Goal: Task Accomplishment & Management: Manage account settings

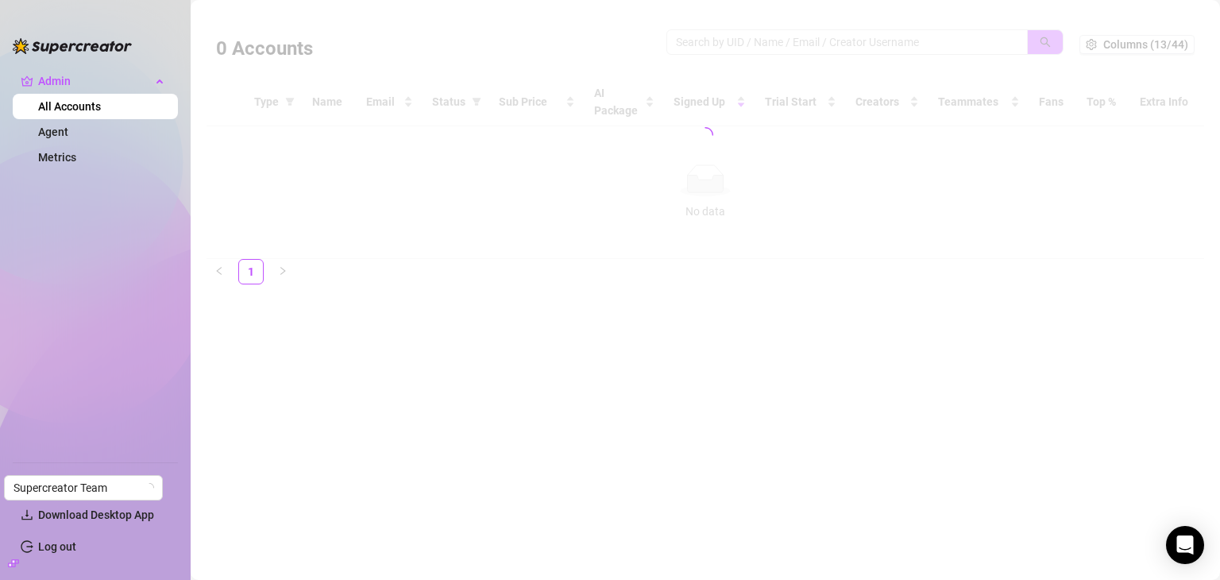
click at [800, 37] on div at bounding box center [704, 135] width 997 height 248
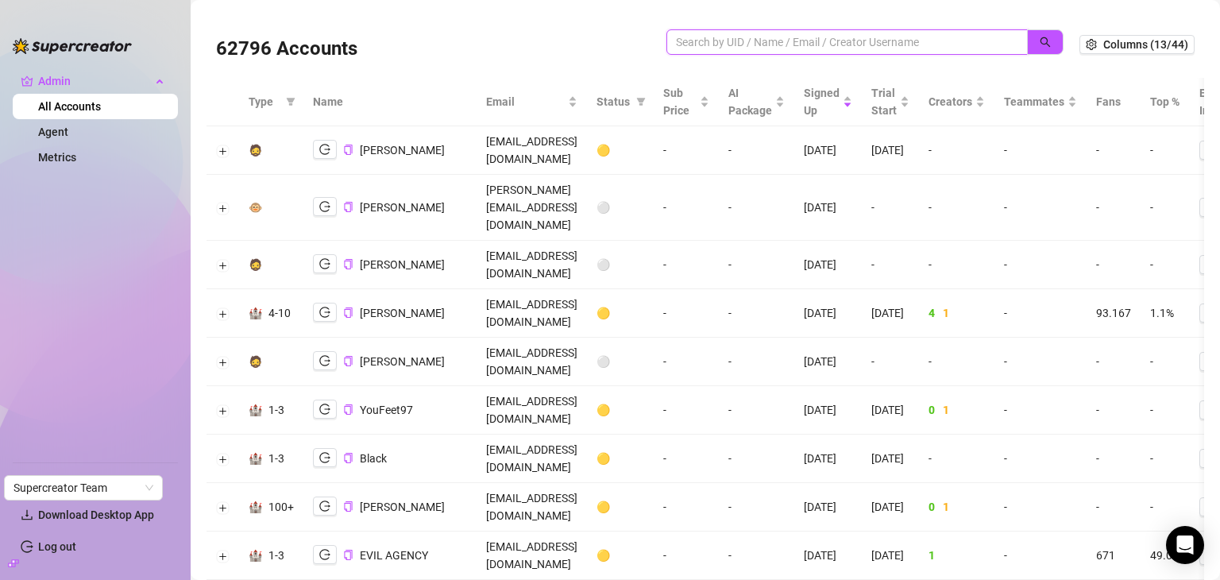
click at [742, 43] on input "search" at bounding box center [841, 41] width 330 height 17
paste input "sebasge44@gmail.com"
type input "sebasge44@gmail.com"
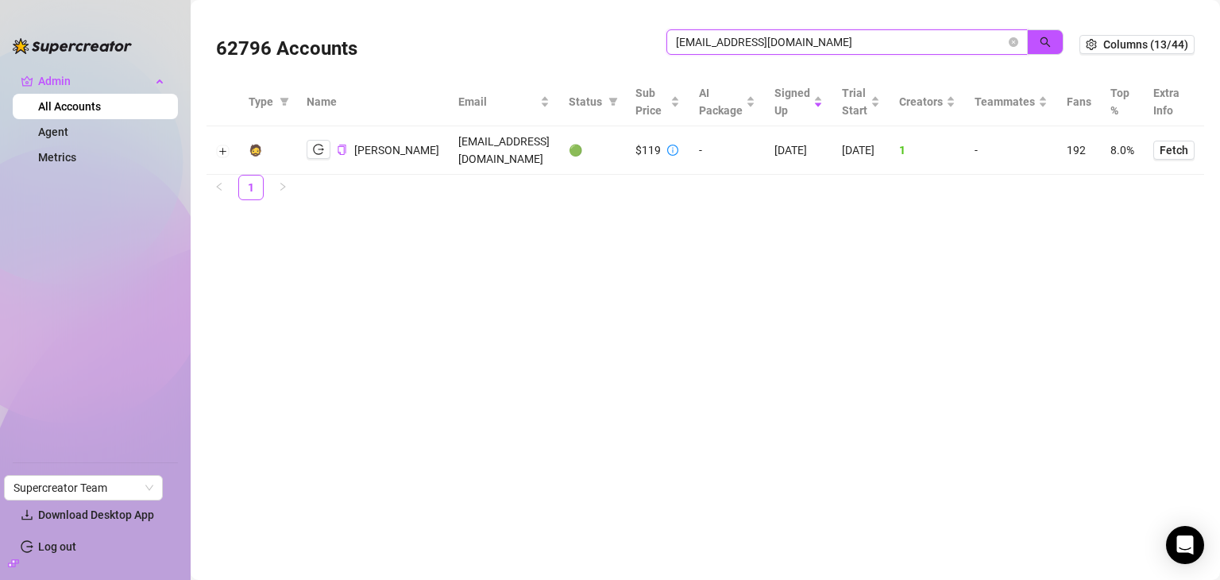
click at [742, 43] on input "sebasge44@gmail.com" at bounding box center [841, 41] width 330 height 17
click at [321, 146] on icon "logout" at bounding box center [318, 149] width 11 height 11
click at [218, 150] on button "Expand row" at bounding box center [223, 151] width 13 height 13
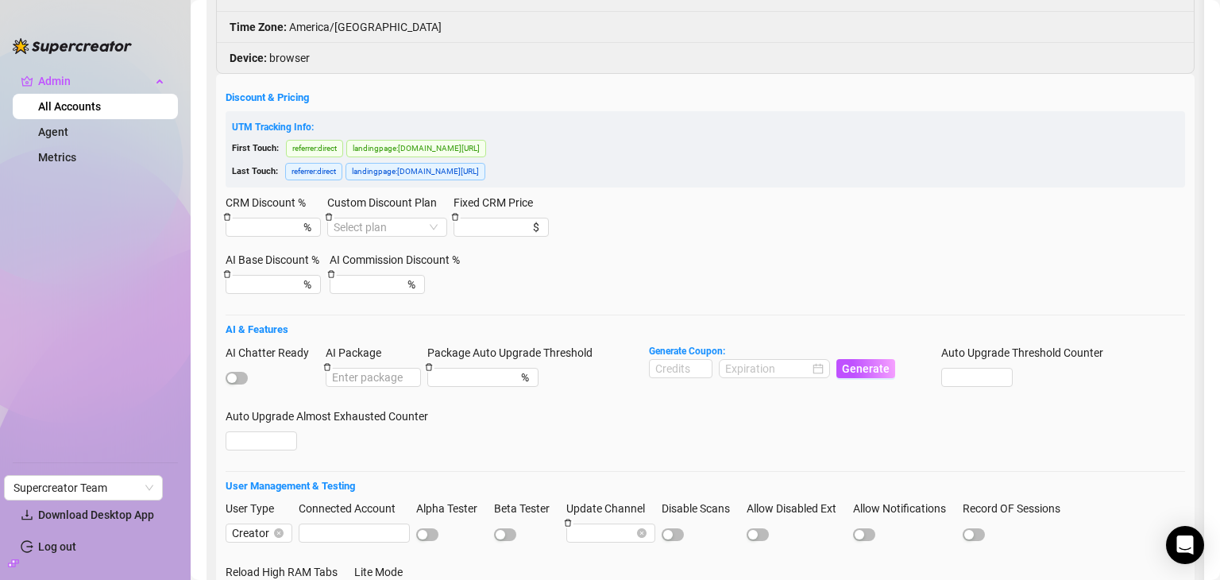
scroll to position [368, 0]
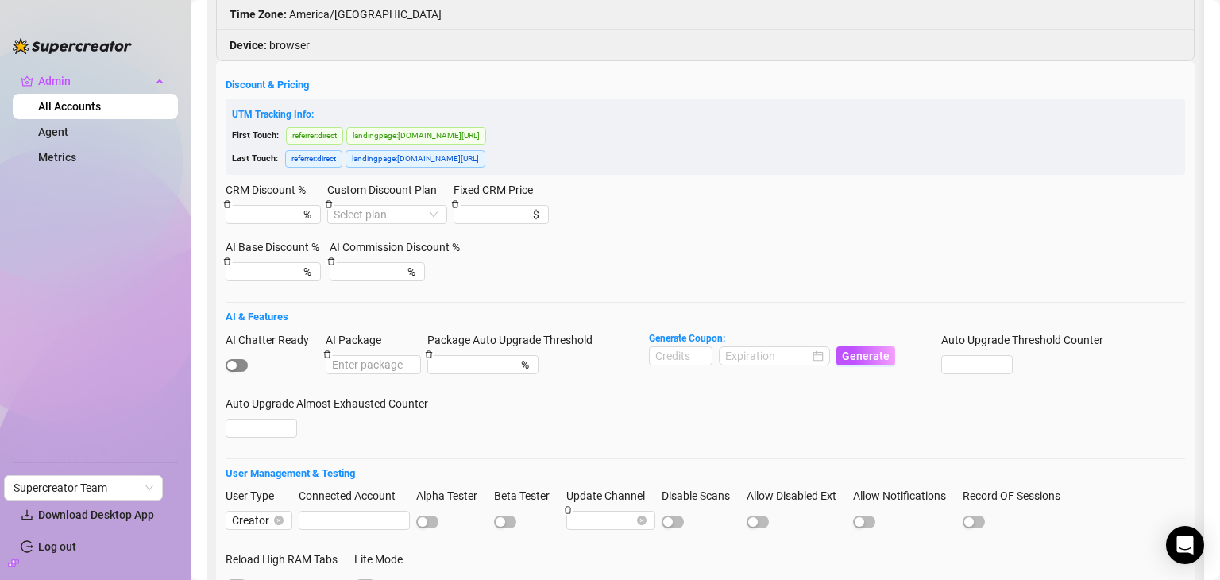
click at [241, 361] on span "button" at bounding box center [237, 365] width 22 height 13
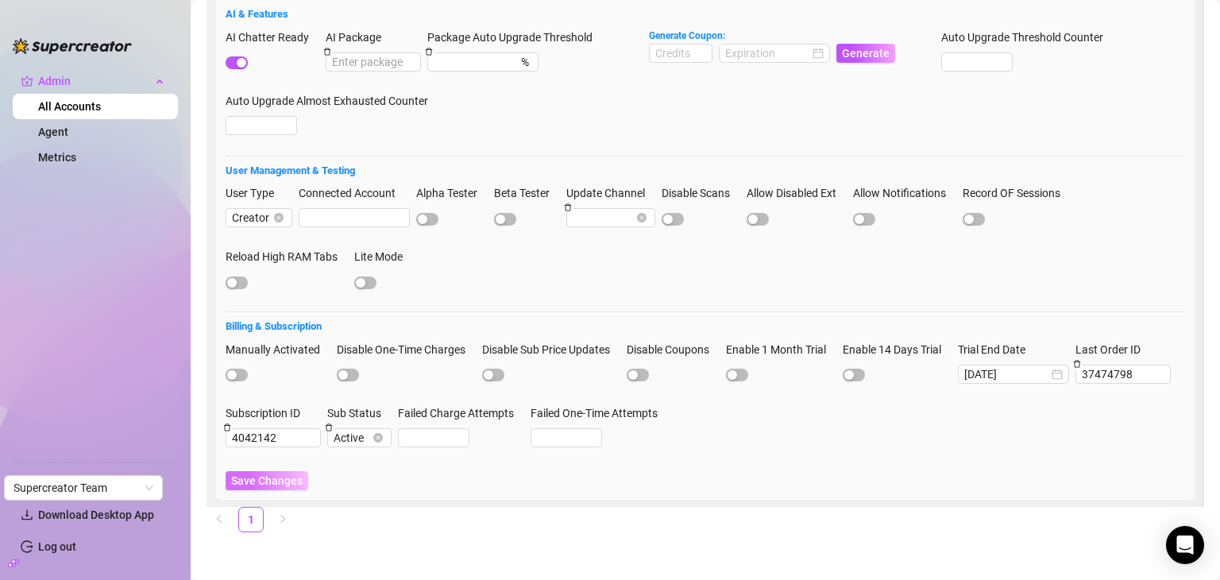
click at [240, 474] on span "Save Changes" at bounding box center [266, 480] width 71 height 13
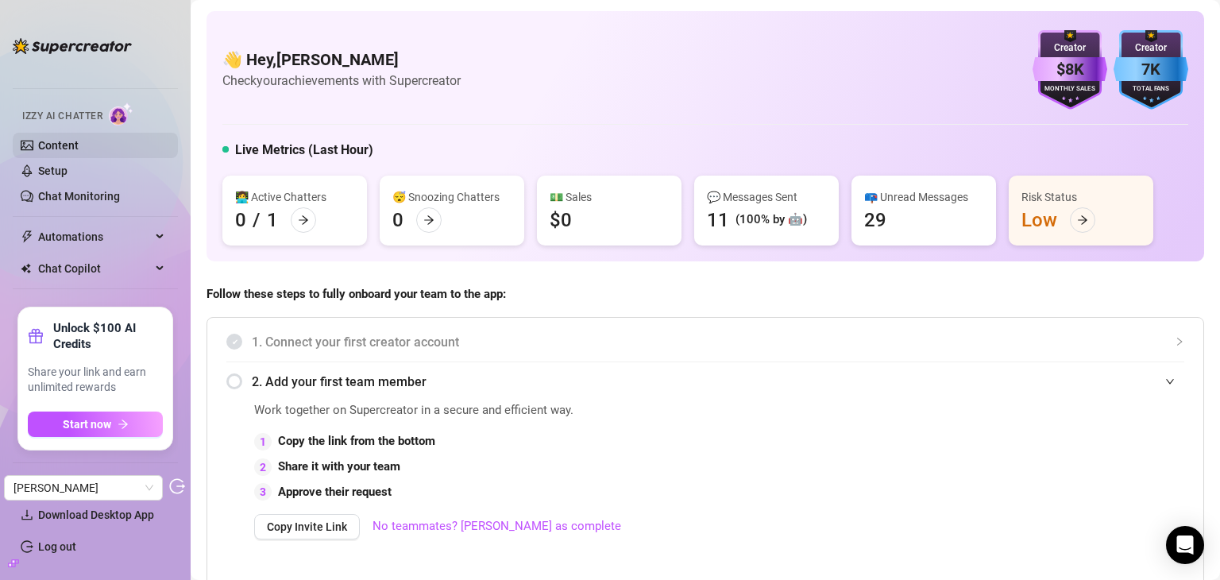
click at [79, 144] on link "Content" at bounding box center [58, 145] width 40 height 13
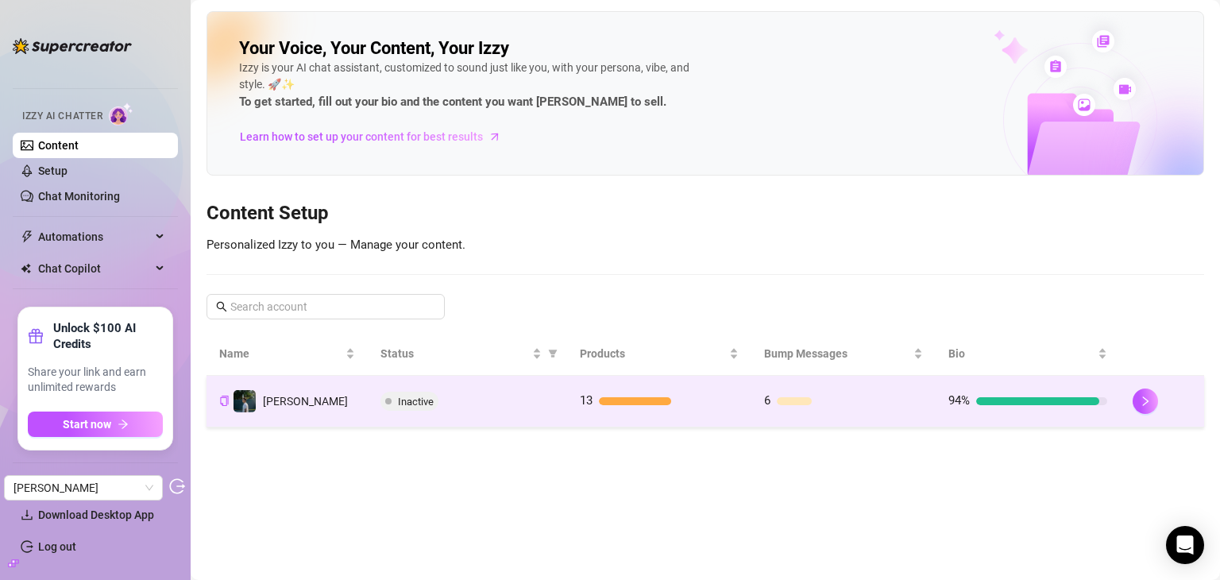
click at [521, 407] on div "Inactive" at bounding box center [467, 400] width 174 height 19
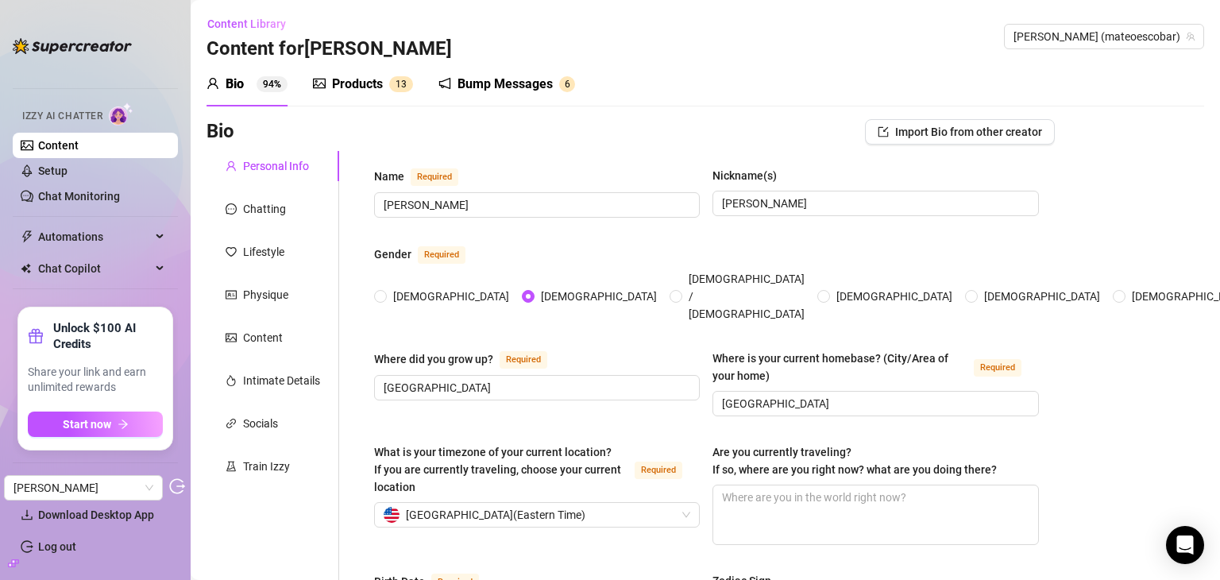
radio input "true"
type input "[DATE]"
click at [349, 87] on div "Products" at bounding box center [357, 84] width 51 height 19
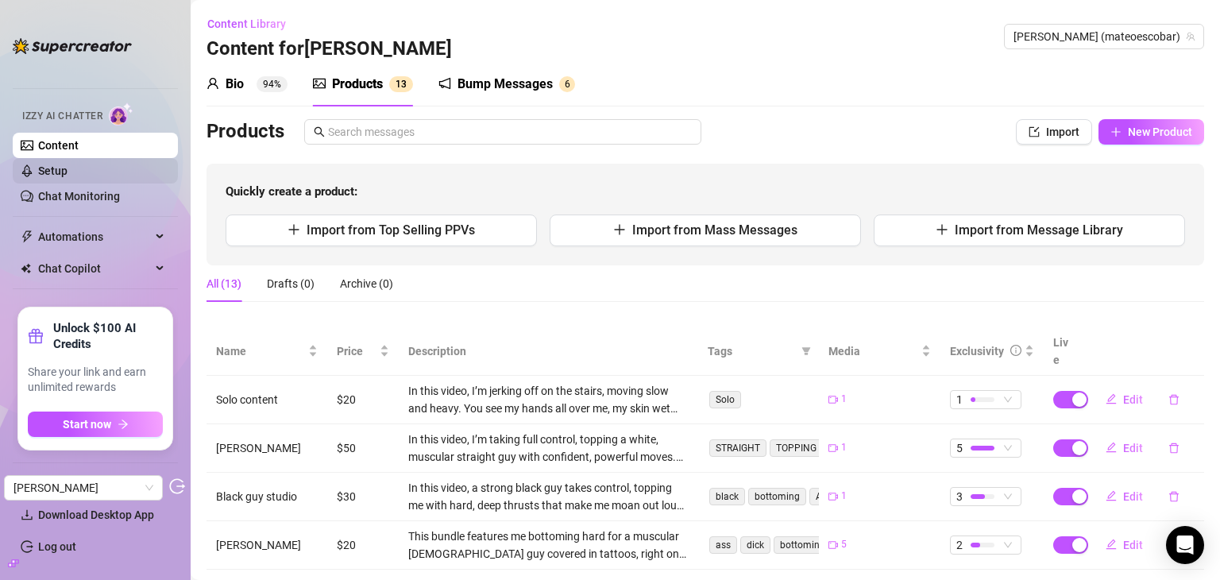
click at [57, 174] on link "Setup" at bounding box center [52, 170] width 29 height 13
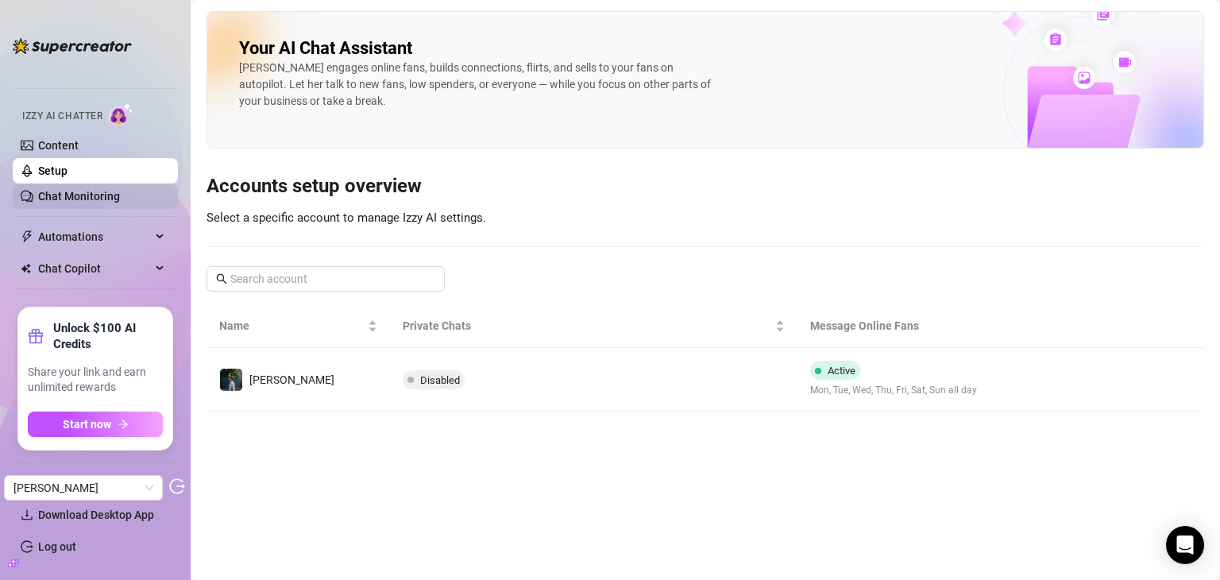
click at [94, 202] on link "Chat Monitoring" at bounding box center [79, 196] width 82 height 13
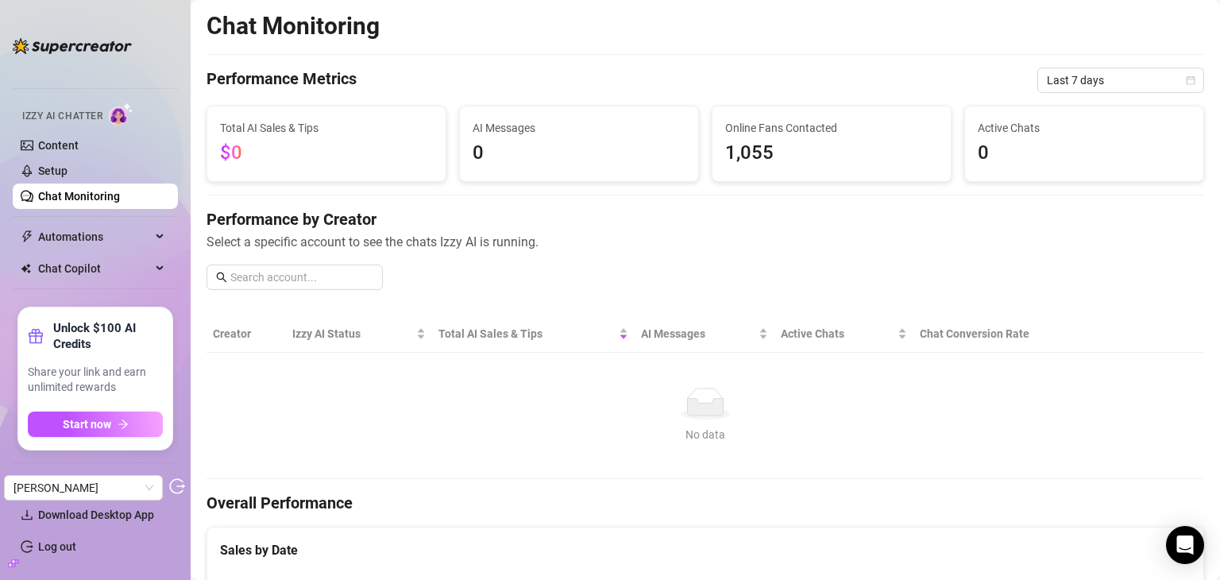
click at [80, 123] on span "Izzy AI Chatter" at bounding box center [62, 116] width 80 height 15
click at [56, 61] on div at bounding box center [72, 38] width 119 height 48
click at [74, 152] on link "Content" at bounding box center [58, 145] width 40 height 13
